Goal: Task Accomplishment & Management: Manage account settings

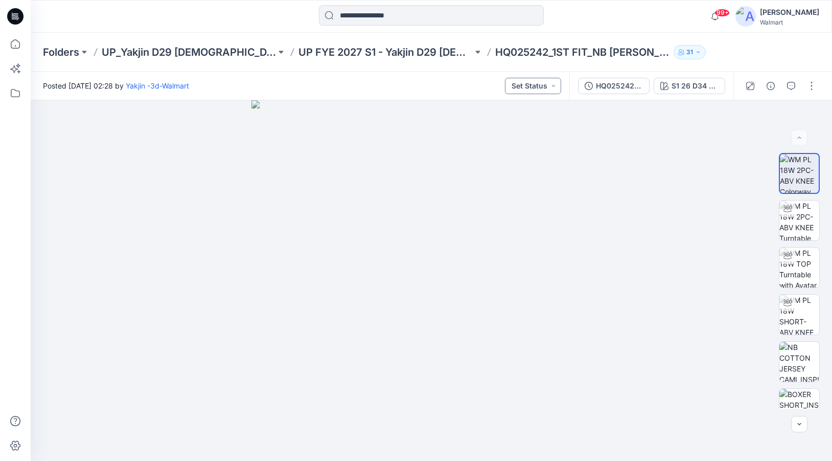
click at [541, 89] on button "Set Status" at bounding box center [533, 86] width 56 height 16
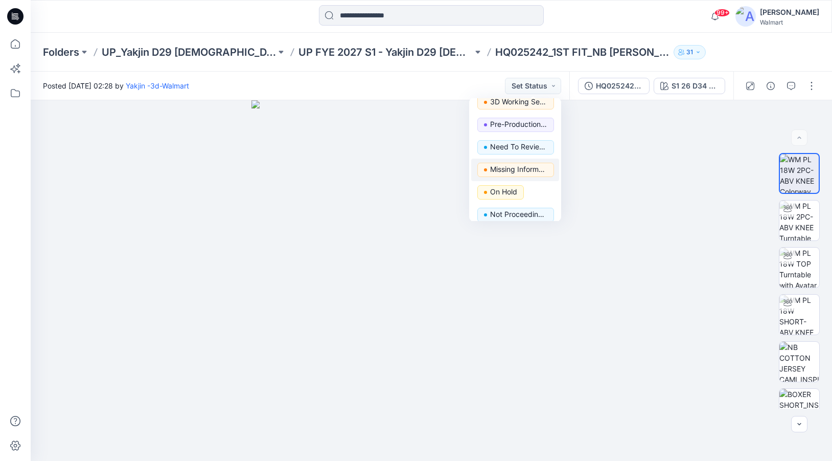
scroll to position [129, 0]
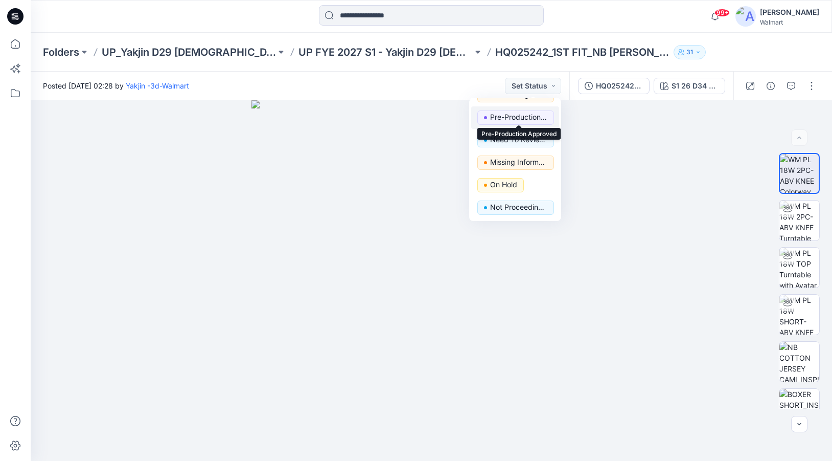
click at [523, 119] on p "Pre-Production Approved" at bounding box center [518, 116] width 57 height 13
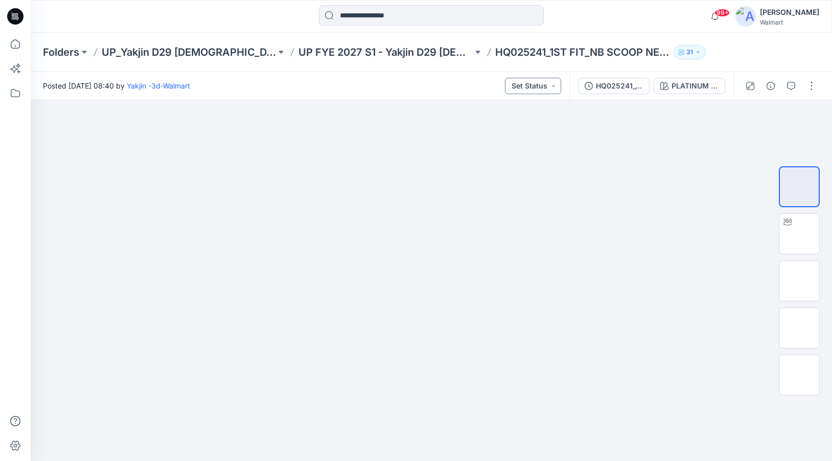
click at [552, 89] on button "Set Status" at bounding box center [533, 86] width 56 height 16
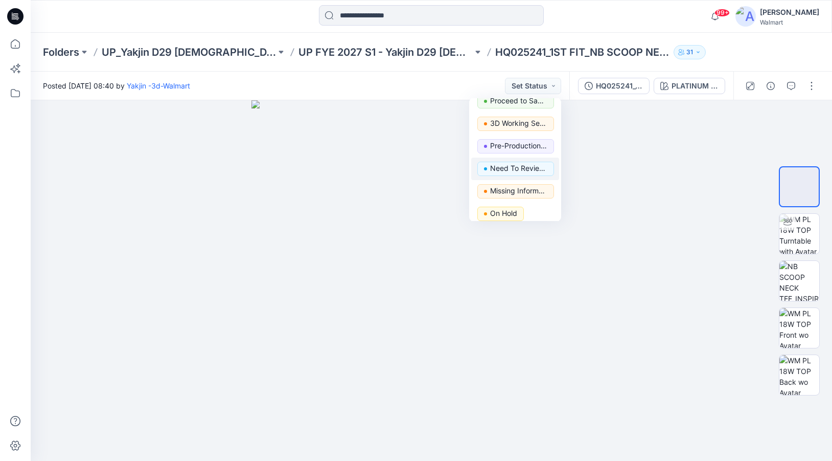
scroll to position [102, 0]
click at [527, 144] on p "Pre-Production Approved" at bounding box center [518, 143] width 57 height 13
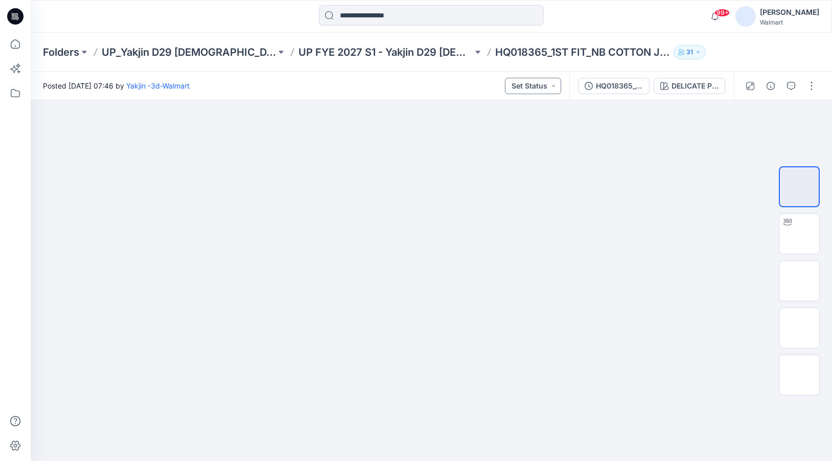
click at [553, 85] on button "Set Status" at bounding box center [533, 86] width 56 height 16
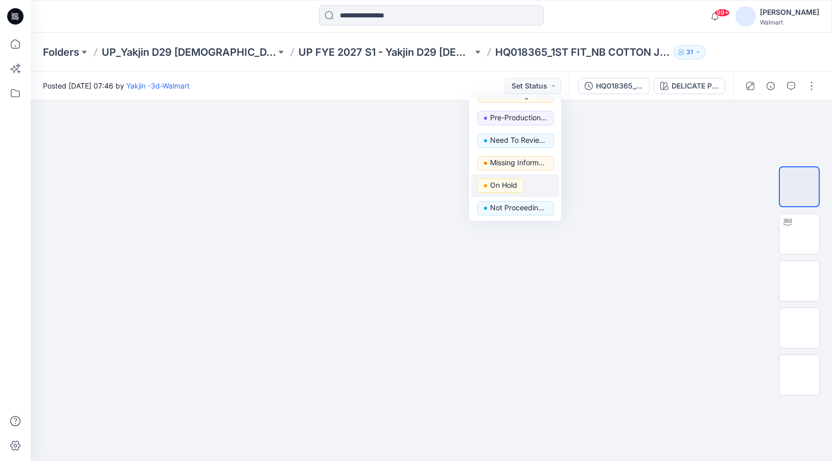
scroll to position [129, 0]
click at [521, 120] on p "Pre-Production Approved" at bounding box center [518, 116] width 57 height 13
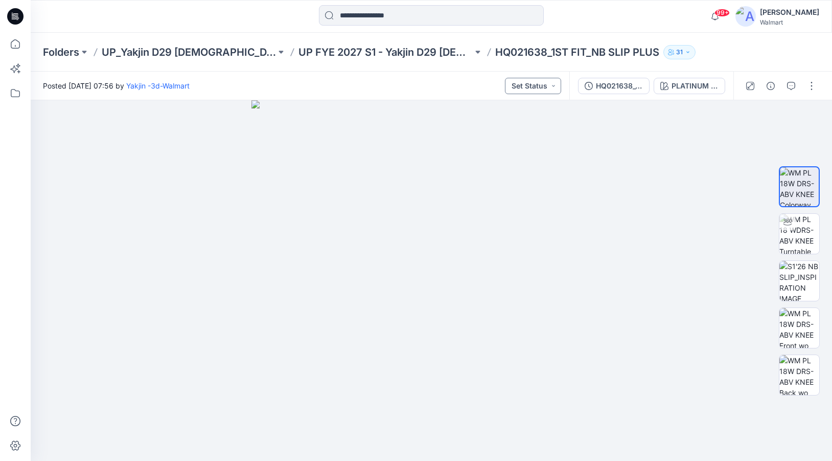
click at [550, 83] on button "Set Status" at bounding box center [533, 86] width 56 height 16
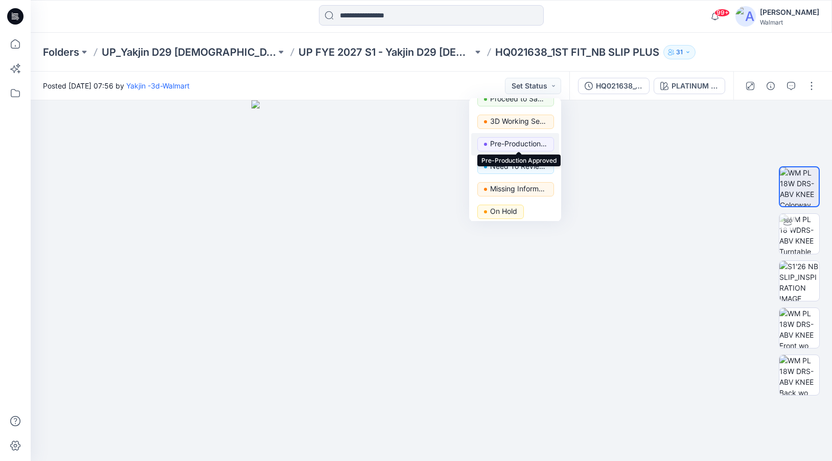
click at [530, 142] on p "Pre-Production Approved" at bounding box center [518, 143] width 57 height 13
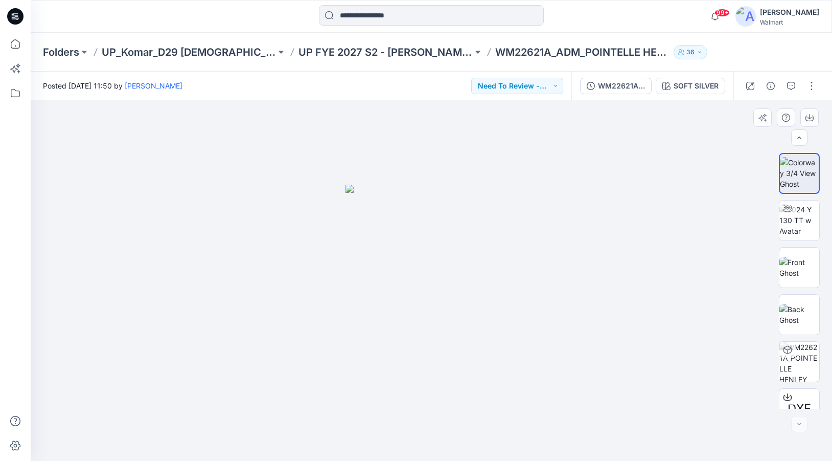
scroll to position [209, 0]
